Goal: Task Accomplishment & Management: Manage account settings

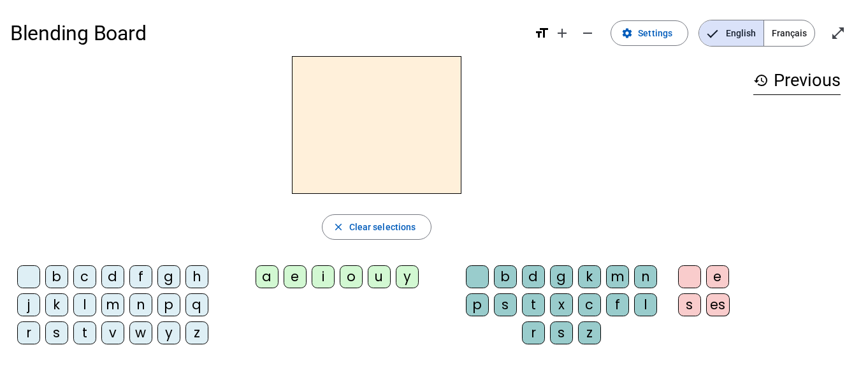
click at [796, 34] on span "Français" at bounding box center [790, 33] width 50 height 26
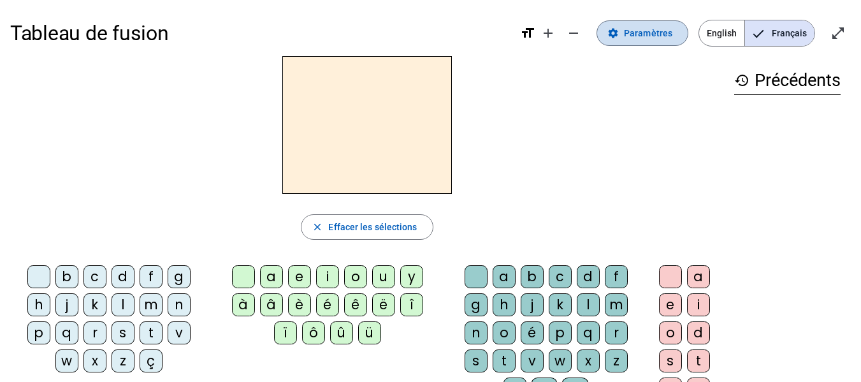
click at [643, 36] on span "Paramètres" at bounding box center [648, 33] width 48 height 15
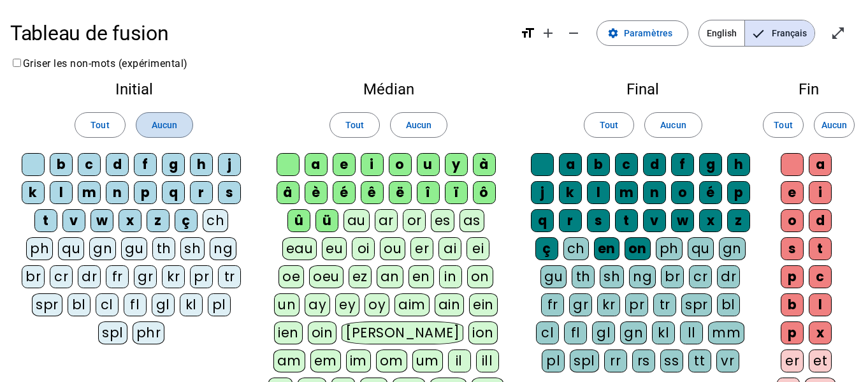
click at [141, 119] on span at bounding box center [164, 125] width 56 height 31
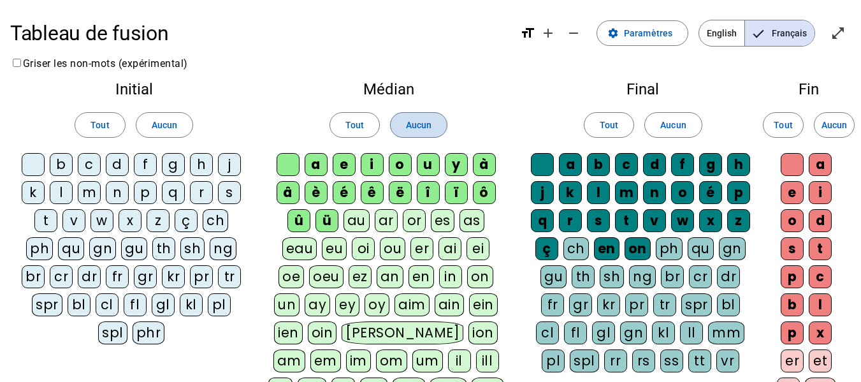
click at [444, 130] on span at bounding box center [419, 125] width 56 height 31
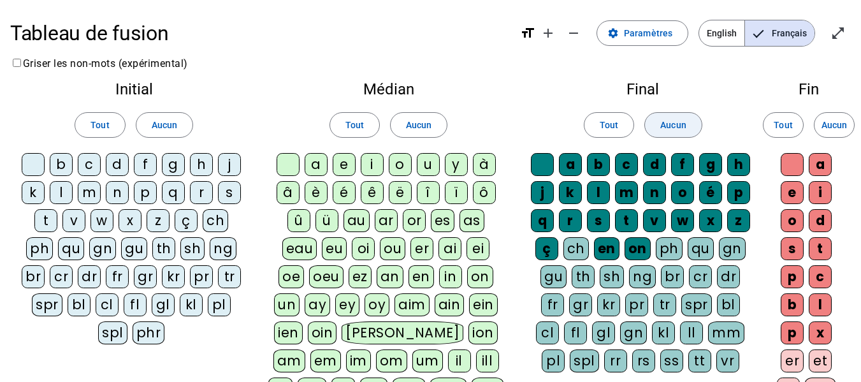
click at [687, 131] on span at bounding box center [673, 125] width 56 height 31
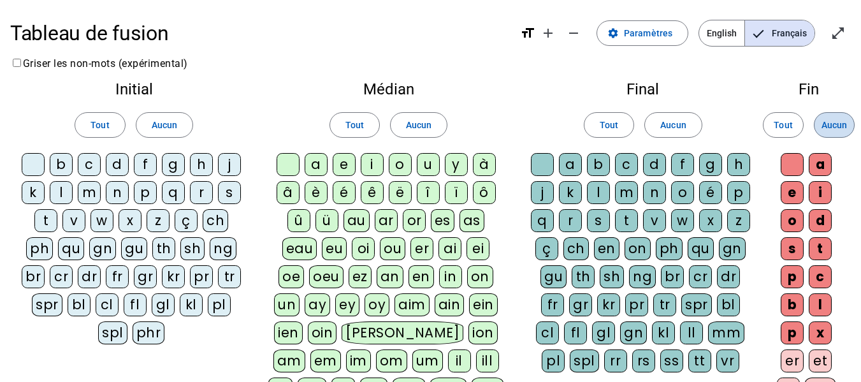
click at [842, 128] on span "Aucun" at bounding box center [835, 124] width 26 height 15
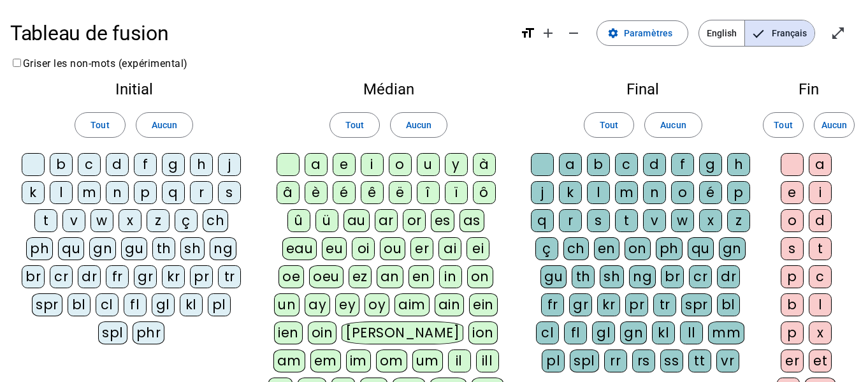
click at [91, 191] on div "m" at bounding box center [89, 192] width 23 height 23
click at [313, 162] on div "a" at bounding box center [316, 164] width 23 height 23
click at [62, 191] on div "l" at bounding box center [61, 192] width 23 height 23
click at [351, 165] on div "e" at bounding box center [344, 164] width 23 height 23
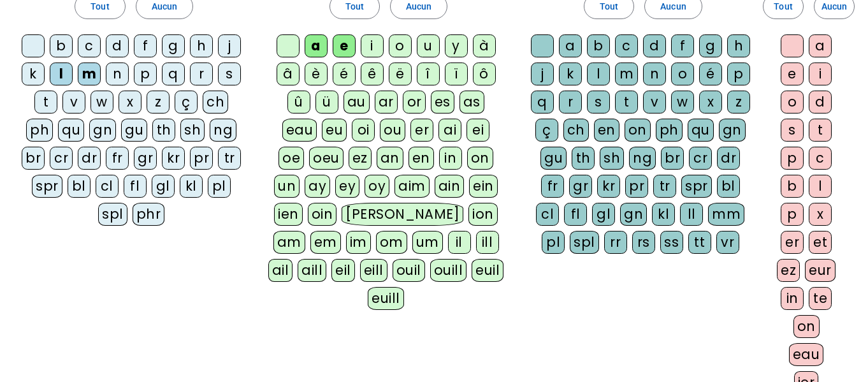
scroll to position [305, 0]
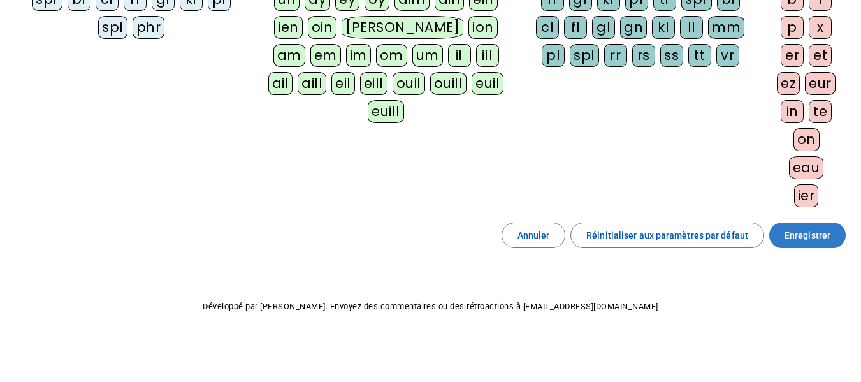
click at [816, 237] on span "Enregistrer" at bounding box center [808, 235] width 46 height 15
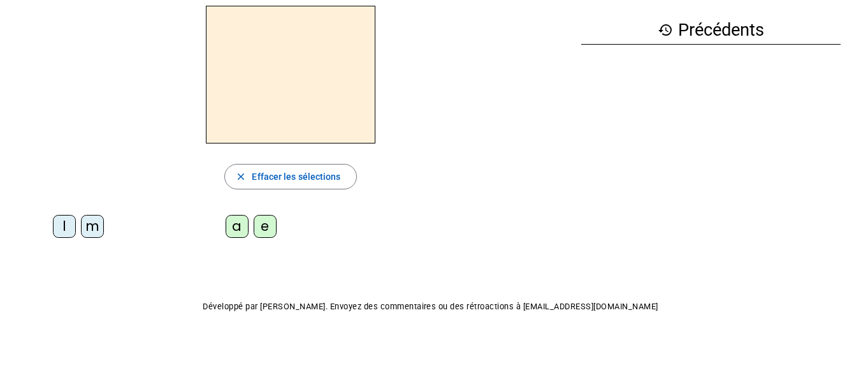
click at [88, 230] on div "m" at bounding box center [92, 226] width 23 height 23
click at [238, 233] on div "a" at bounding box center [237, 226] width 23 height 23
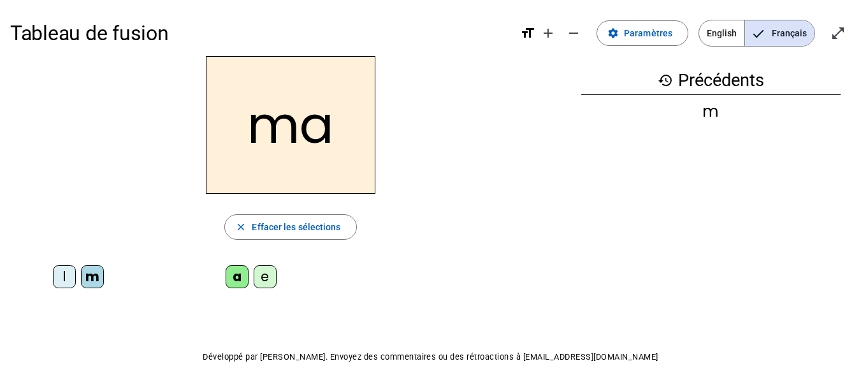
click at [57, 273] on div "l" at bounding box center [64, 276] width 23 height 23
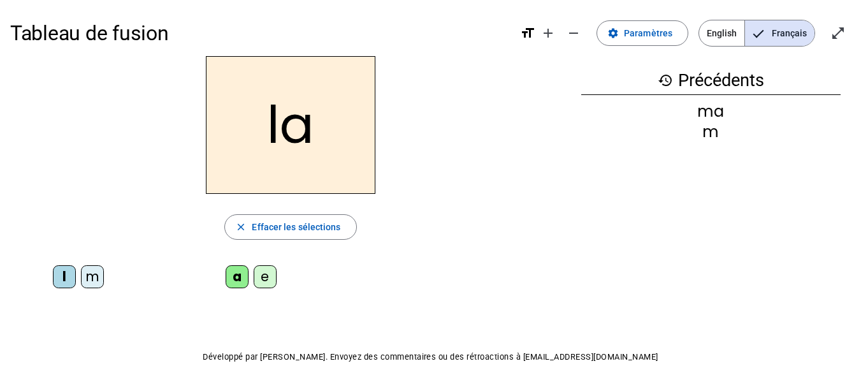
click at [267, 279] on div "e" at bounding box center [265, 276] width 23 height 23
click at [85, 274] on div "m" at bounding box center [92, 276] width 23 height 23
